Goal: Obtain resource: Obtain resource

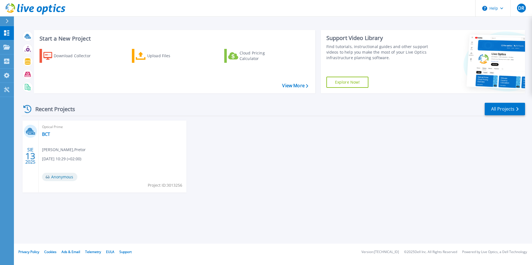
click at [76, 158] on span "08.13.2025, 10:29 (+02:00)" at bounding box center [61, 159] width 39 height 6
click at [46, 134] on link "BCT" at bounding box center [46, 134] width 8 height 6
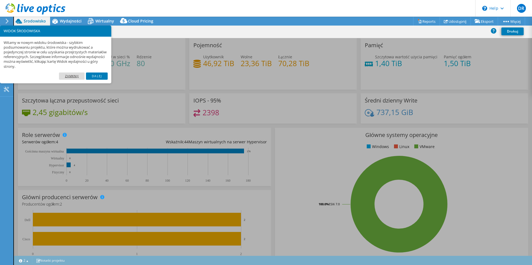
click at [78, 75] on link "Zamknij" at bounding box center [72, 76] width 26 height 7
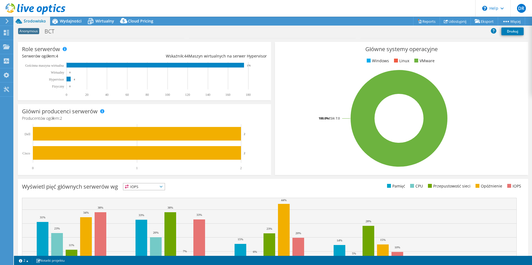
scroll to position [121, 0]
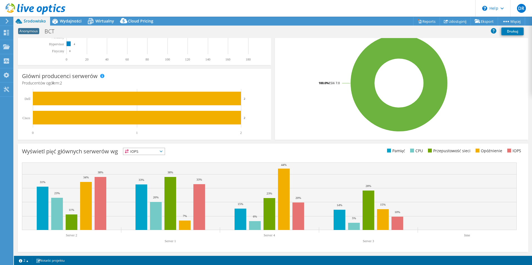
click at [157, 154] on span "IOPS" at bounding box center [143, 151] width 41 height 7
click at [154, 164] on li "Pamięć" at bounding box center [143, 167] width 41 height 8
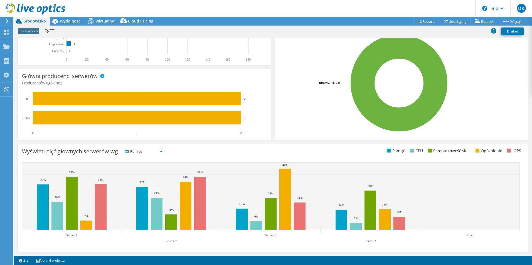
click at [158, 149] on span "Pamięć" at bounding box center [140, 151] width 34 height 7
click at [156, 171] on li "CPU" at bounding box center [143, 174] width 41 height 8
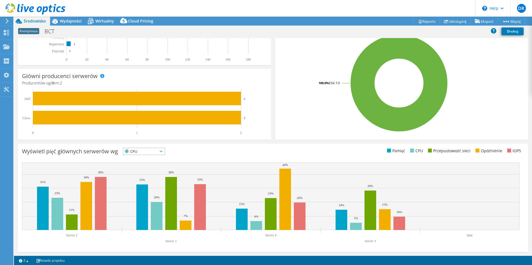
click at [158, 152] on span "CPU" at bounding box center [140, 151] width 34 height 7
click at [153, 180] on li "Przepustowość sieci" at bounding box center [143, 182] width 41 height 8
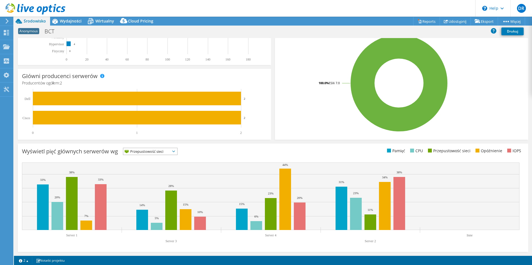
click at [160, 152] on span "Przepustowość sieci" at bounding box center [146, 151] width 47 height 7
click at [155, 187] on li "Opóźnienie" at bounding box center [150, 190] width 54 height 8
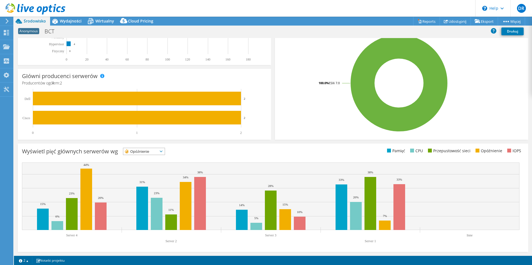
click at [155, 152] on span "Opóźnienie" at bounding box center [140, 151] width 34 height 7
click at [152, 160] on li "IOPS" at bounding box center [143, 159] width 41 height 8
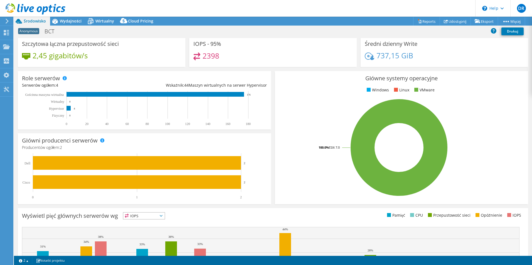
scroll to position [0, 0]
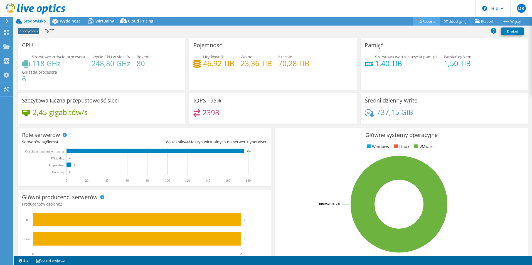
click at [423, 24] on link "Reports" at bounding box center [426, 21] width 27 height 9
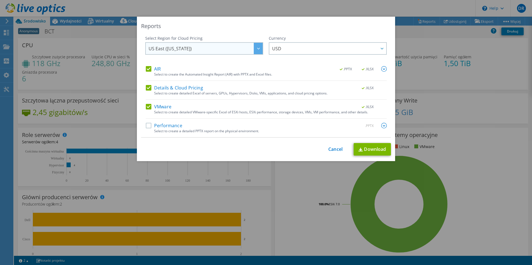
click at [240, 52] on span "US East ([US_STATE])" at bounding box center [205, 48] width 114 height 11
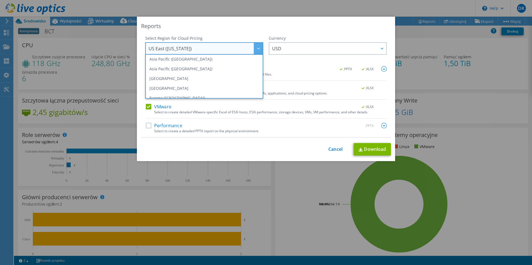
scroll to position [75, 0]
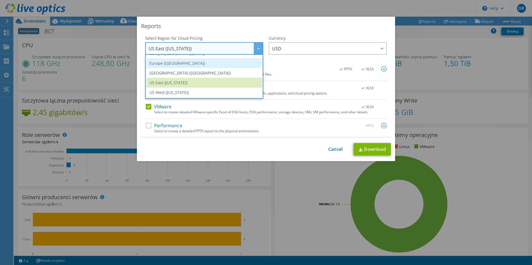
click at [222, 66] on li "Europe ([GEOGRAPHIC_DATA])" at bounding box center [204, 63] width 115 height 10
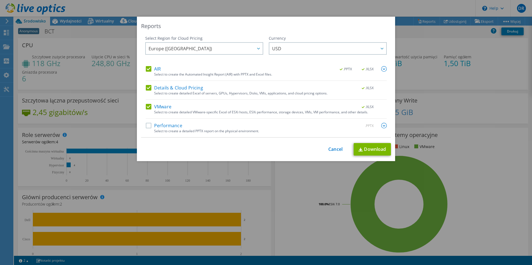
click at [146, 129] on div "Performance .PPTX" at bounding box center [266, 126] width 241 height 6
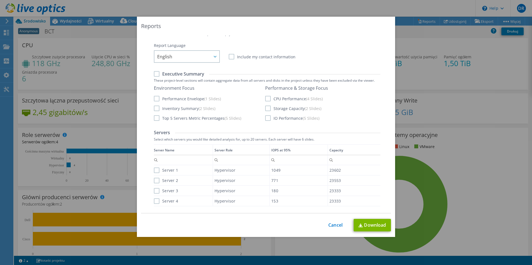
scroll to position [28, 0]
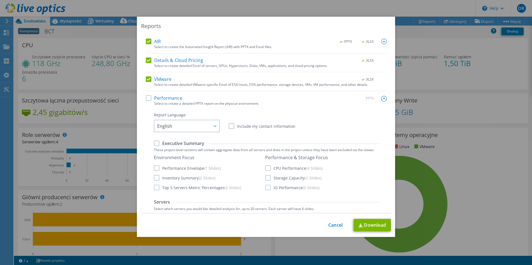
click at [148, 98] on label "Performance" at bounding box center [164, 98] width 36 height 6
click at [0, 0] on input "Performance" at bounding box center [0, 0] width 0 height 0
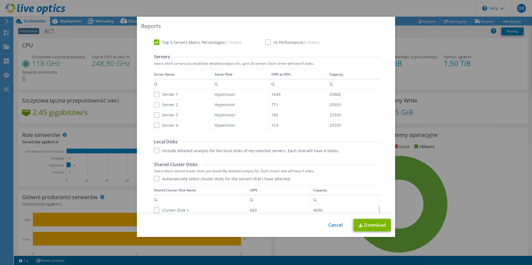
scroll to position [111, 0]
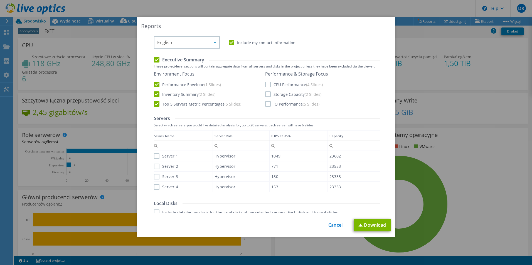
click at [155, 157] on label "Server 1" at bounding box center [166, 156] width 24 height 6
click at [0, 0] on input "Server 1" at bounding box center [0, 0] width 0 height 0
drag, startPoint x: 157, startPoint y: 168, endPoint x: 158, endPoint y: 173, distance: 5.1
click at [157, 168] on label "Server 2" at bounding box center [166, 167] width 24 height 6
click at [0, 0] on input "Server 2" at bounding box center [0, 0] width 0 height 0
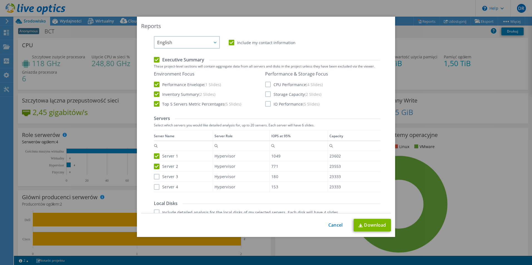
click at [155, 180] on div "Server 3" at bounding box center [183, 177] width 59 height 10
click at [155, 188] on label "Server 4" at bounding box center [166, 187] width 24 height 6
click at [0, 0] on input "Server 4" at bounding box center [0, 0] width 0 height 0
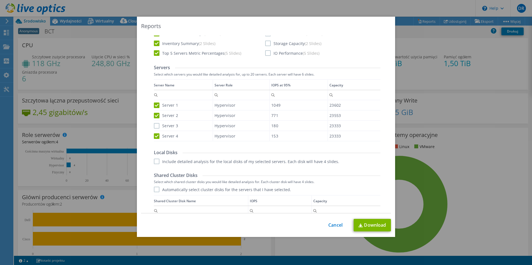
scroll to position [222, 0]
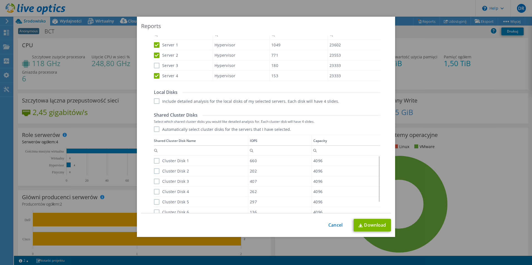
click at [156, 66] on label "Server 3" at bounding box center [166, 66] width 24 height 6
click at [0, 0] on input "Server 3" at bounding box center [0, 0] width 0 height 0
click at [154, 100] on label "Include detailed analysis for the local disks of my selected servers. Each disk…" at bounding box center [246, 101] width 185 height 6
click at [0, 0] on input "Include detailed analysis for the local disks of my selected servers. Each disk…" at bounding box center [0, 0] width 0 height 0
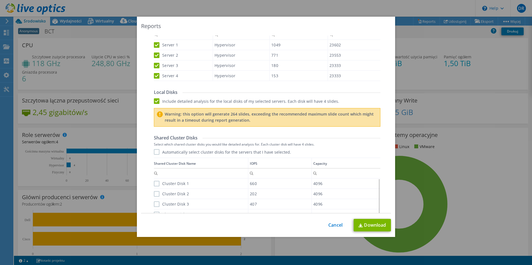
click at [154, 152] on label "Automatically select cluster disks for the servers that I have selected." at bounding box center [222, 152] width 137 height 6
click at [0, 0] on input "Automatically select cluster disks for the servers that I have selected." at bounding box center [0, 0] width 0 height 0
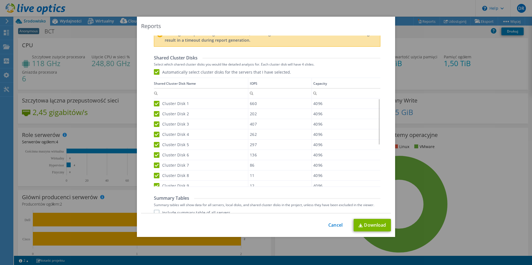
scroll to position [328, 0]
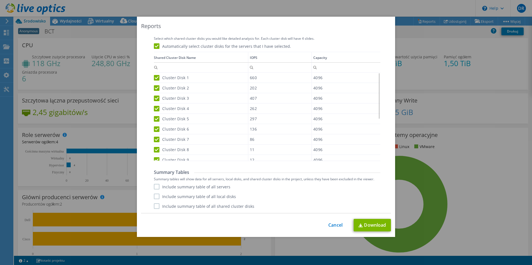
drag, startPoint x: 153, startPoint y: 185, endPoint x: 155, endPoint y: 187, distance: 3.3
click at [154, 185] on label "Include summary table of all servers" at bounding box center [192, 187] width 76 height 6
click at [0, 0] on input "Include summary table of all servers" at bounding box center [0, 0] width 0 height 0
click at [156, 197] on label "Include summary table of all local disks" at bounding box center [195, 197] width 82 height 6
click at [0, 0] on input "Include summary table of all local disks" at bounding box center [0, 0] width 0 height 0
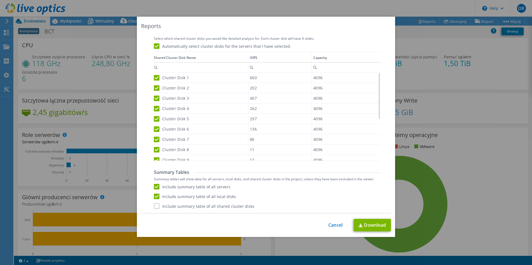
click at [156, 206] on label "Include summary table of all shared cluster disks" at bounding box center [204, 206] width 100 height 6
click at [0, 0] on input "Include summary table of all shared cluster disks" at bounding box center [0, 0] width 0 height 0
click at [367, 228] on link "Download" at bounding box center [371, 225] width 37 height 13
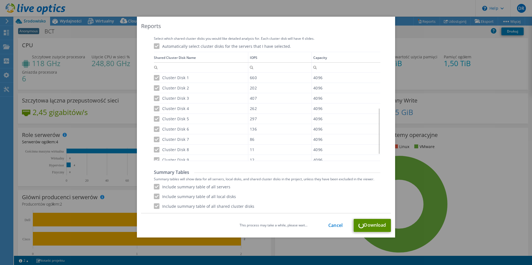
scroll to position [78, 0]
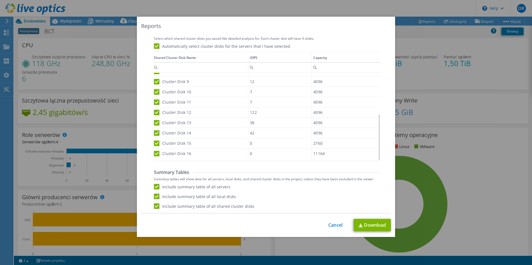
click at [325, 226] on div "This process may take a while, please wait... Cancel Download" at bounding box center [266, 225] width 250 height 13
click at [330, 226] on link "Cancel" at bounding box center [335, 225] width 14 height 5
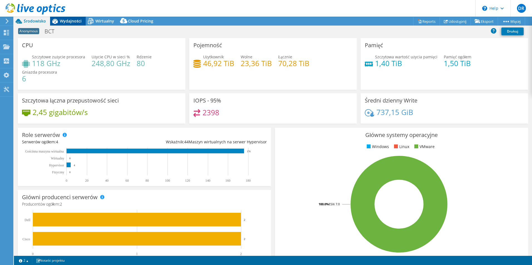
click at [63, 20] on span "Wydajności" at bounding box center [71, 20] width 22 height 5
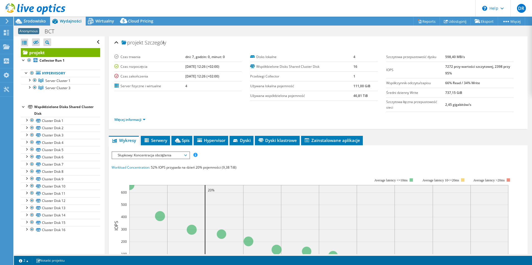
scroll to position [0, 0]
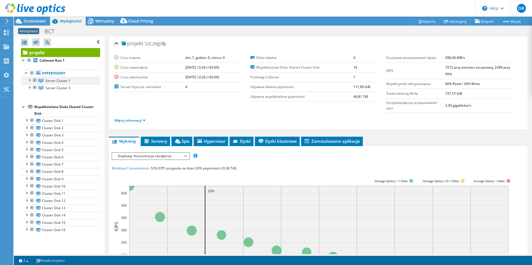
click at [29, 81] on div at bounding box center [29, 80] width 6 height 6
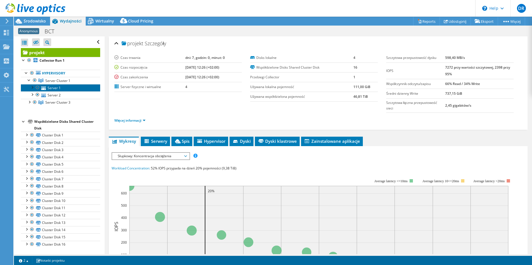
click at [44, 88] on icon at bounding box center [43, 88] width 5 height 4
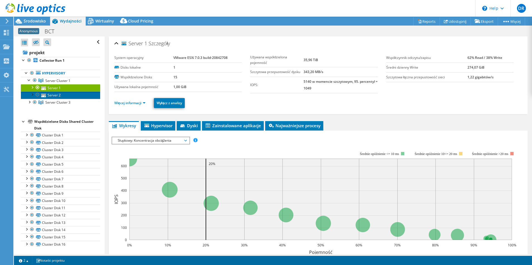
click at [52, 96] on link "Server 2" at bounding box center [60, 94] width 79 height 7
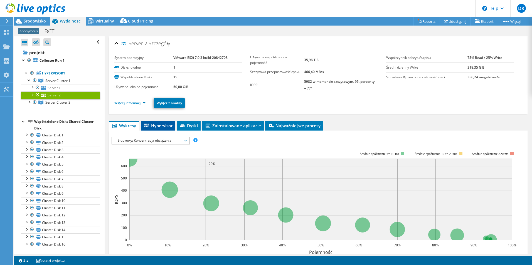
click at [160, 125] on span "Hypervisor" at bounding box center [157, 126] width 29 height 6
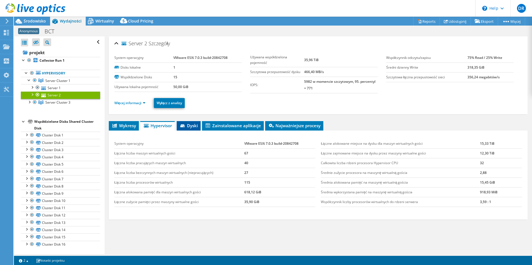
click at [198, 128] on li "Dyski" at bounding box center [189, 125] width 24 height 9
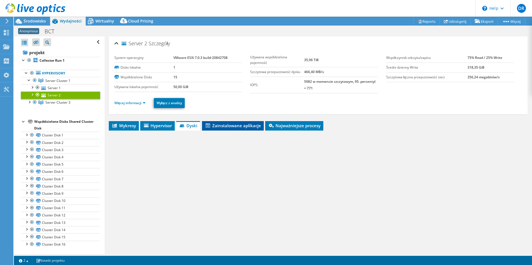
click at [214, 128] on span "Zainstalowane aplikacje" at bounding box center [233, 126] width 56 height 6
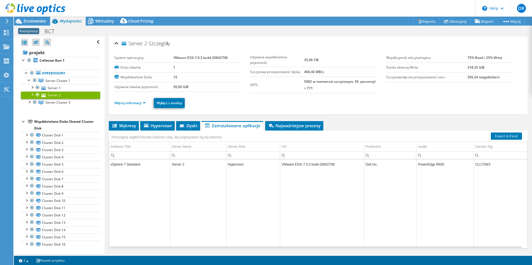
click at [282, 131] on div "Przeciągnij nagł&#243;wek kolumny tutaj, aby pogrupować wg tej kolumny" at bounding box center [318, 134] width 418 height 7
click at [277, 128] on span "Najważniejsze procesy" at bounding box center [294, 126] width 53 height 6
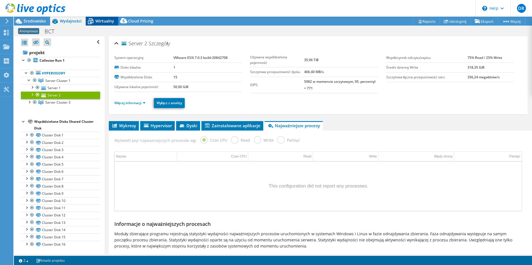
click at [104, 21] on span "Wirtualny" at bounding box center [104, 20] width 19 height 5
